Goal: Information Seeking & Learning: Learn about a topic

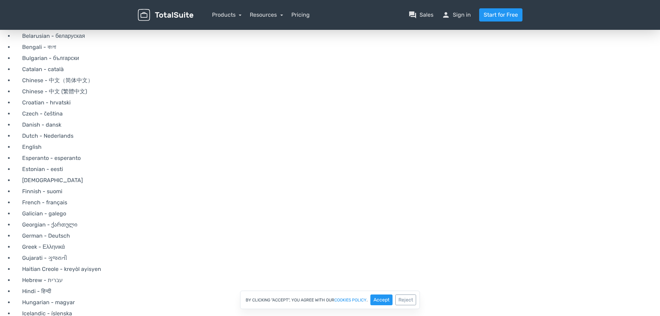
scroll to position [69, 0]
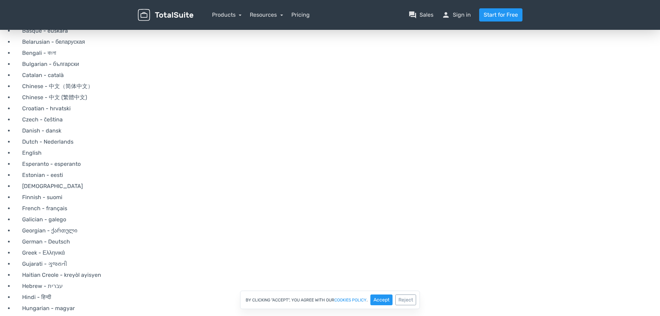
scroll to position [53, 0]
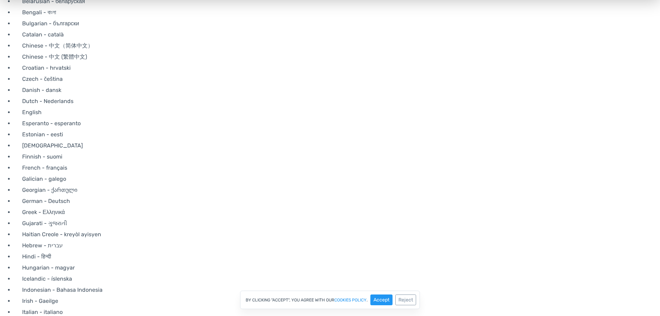
scroll to position [104, 0]
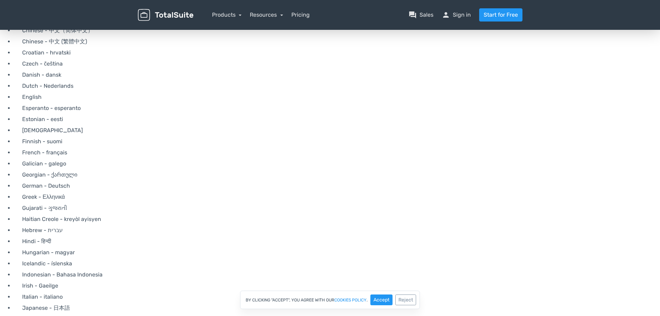
scroll to position [194, 0]
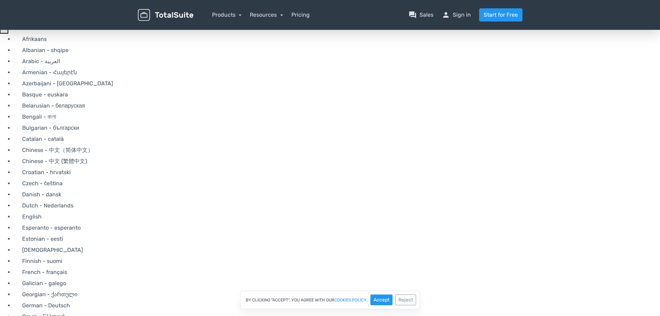
click at [170, 15] on img at bounding box center [165, 15] width 55 height 12
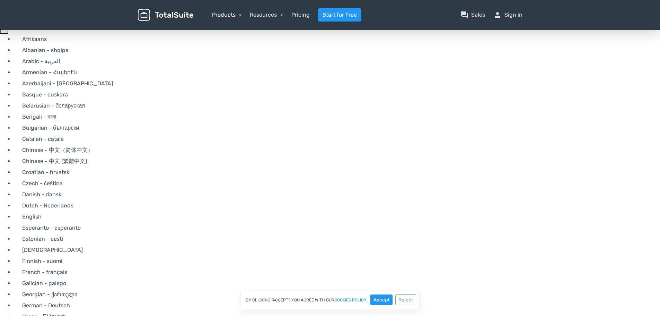
click at [229, 14] on link "Products" at bounding box center [227, 14] width 30 height 7
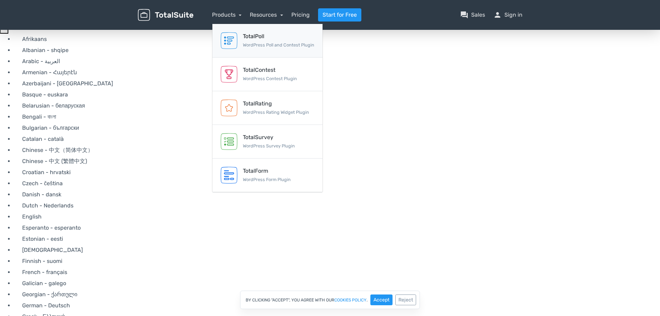
click at [258, 42] on small "WordPress Poll and Contest Plugin" at bounding box center [278, 44] width 71 height 5
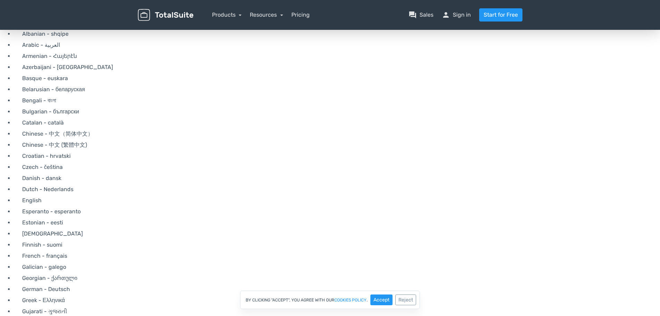
scroll to position [35, 0]
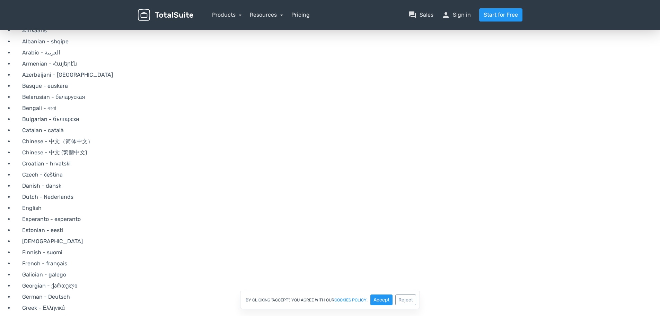
scroll to position [0, 0]
